Goal: Task Accomplishment & Management: Manage account settings

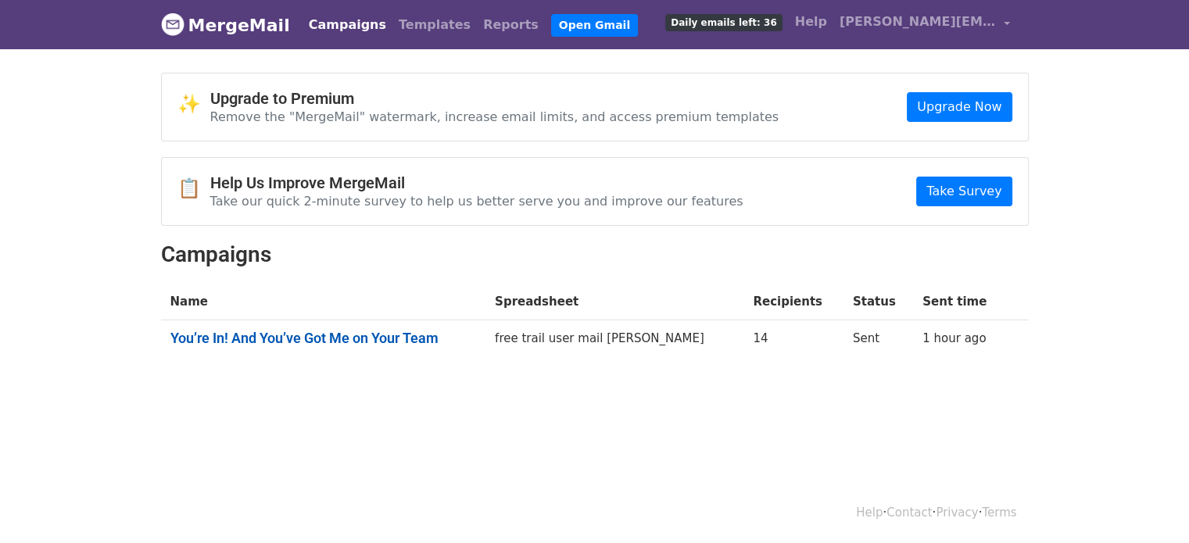
click at [397, 337] on link "You’re In! And You’ve Got Me on Your Team" at bounding box center [323, 338] width 306 height 17
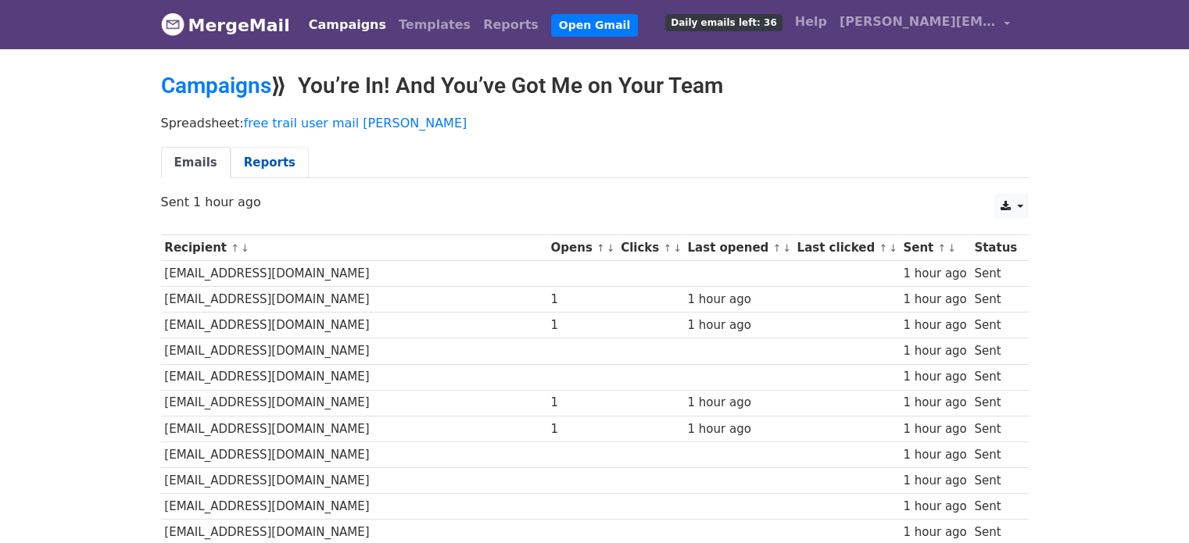
click at [251, 162] on link "Reports" at bounding box center [270, 163] width 78 height 32
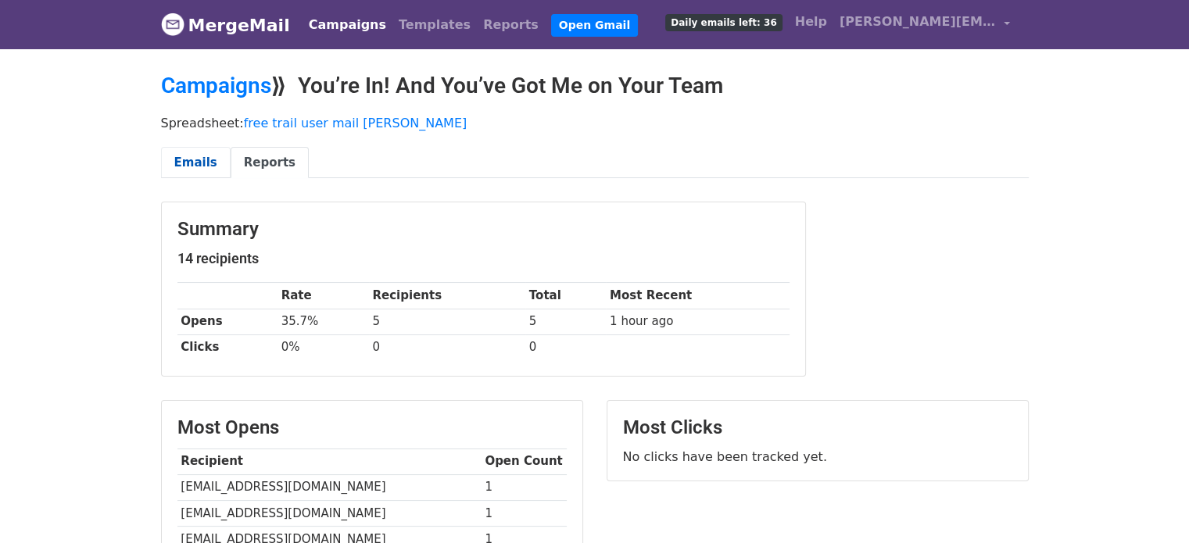
click at [183, 159] on link "Emails" at bounding box center [196, 163] width 70 height 32
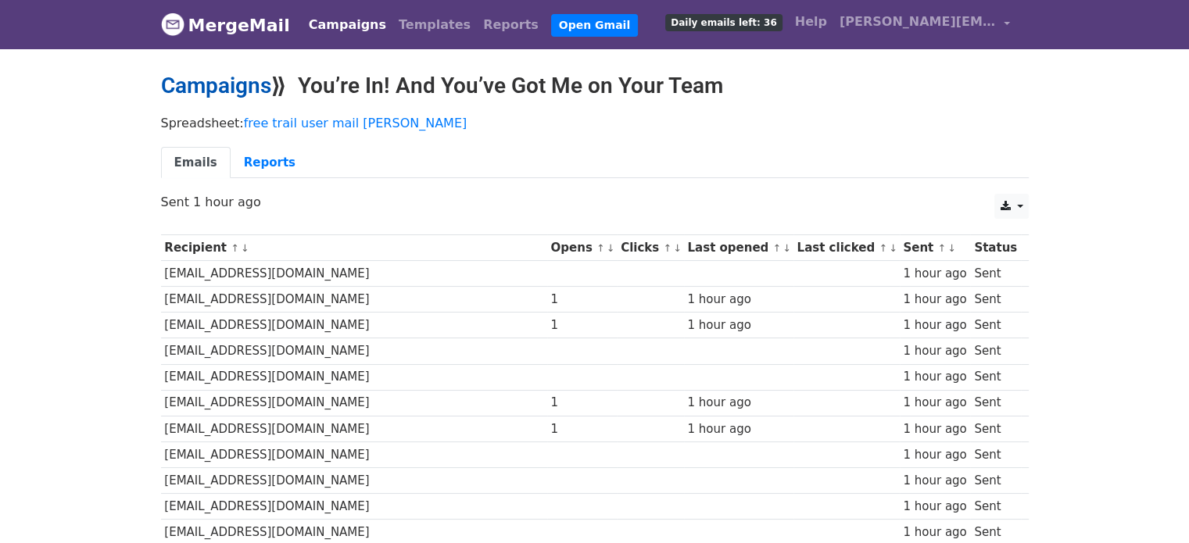
click at [216, 88] on link "Campaigns" at bounding box center [216, 86] width 110 height 26
